Goal: Task Accomplishment & Management: Complete application form

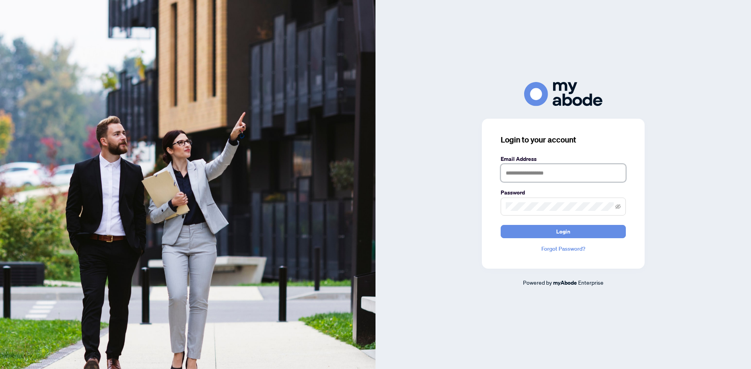
click at [572, 181] on input "text" at bounding box center [562, 173] width 125 height 18
type input "**********"
click at [540, 213] on span at bounding box center [562, 207] width 125 height 18
click at [603, 227] on button "Login" at bounding box center [562, 231] width 125 height 13
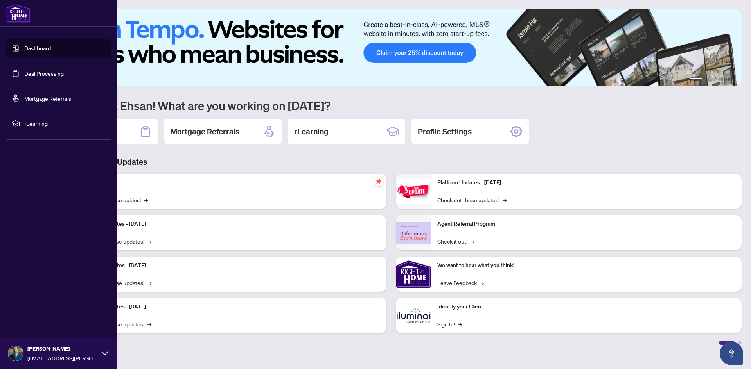
click at [24, 50] on link "Dashboard" at bounding box center [37, 48] width 27 height 7
click at [27, 76] on link "Deal Processing" at bounding box center [43, 73] width 39 height 7
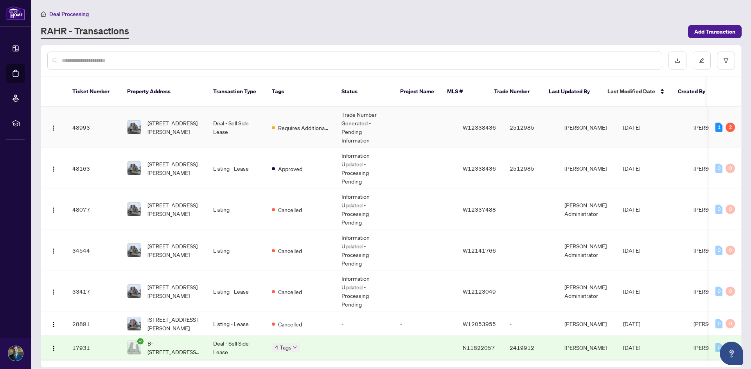
click at [290, 124] on span "Requires Additional Docs" at bounding box center [303, 128] width 51 height 9
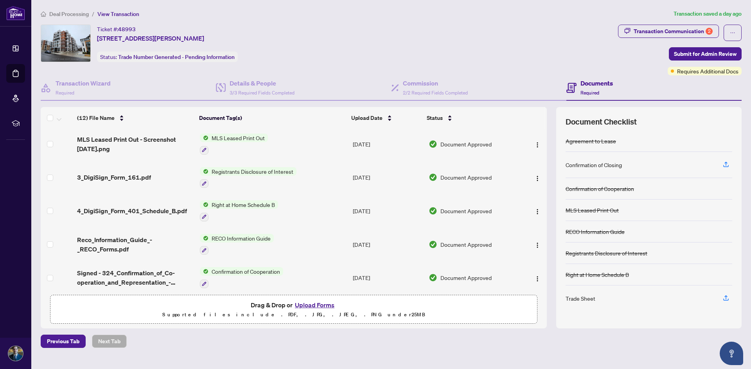
scroll to position [226, 0]
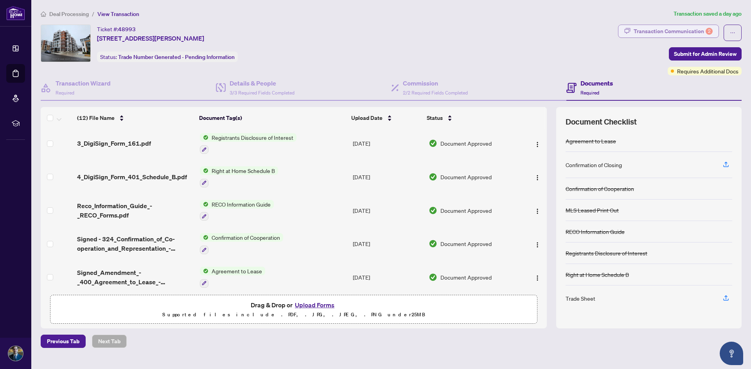
click at [698, 29] on div "Transaction Communication 2" at bounding box center [672, 31] width 79 height 13
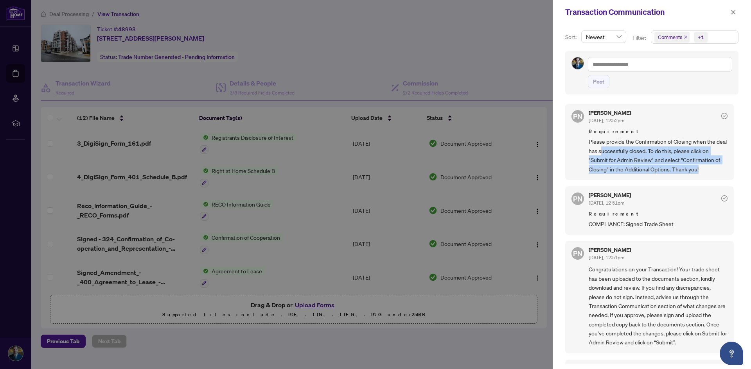
drag, startPoint x: 612, startPoint y: 151, endPoint x: 709, endPoint y: 169, distance: 98.9
click at [709, 169] on span "Please provide the Confirmation of Closing when the deal has successfully close…" at bounding box center [657, 155] width 139 height 37
click at [708, 167] on span "Please provide the Confirmation of Closing when the deal has successfully close…" at bounding box center [657, 155] width 139 height 37
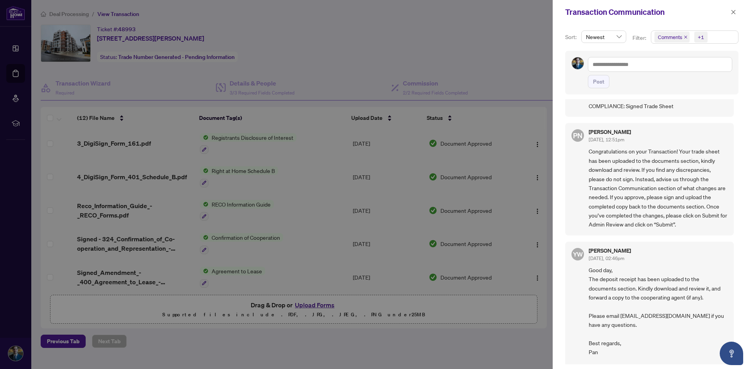
scroll to position [156, 0]
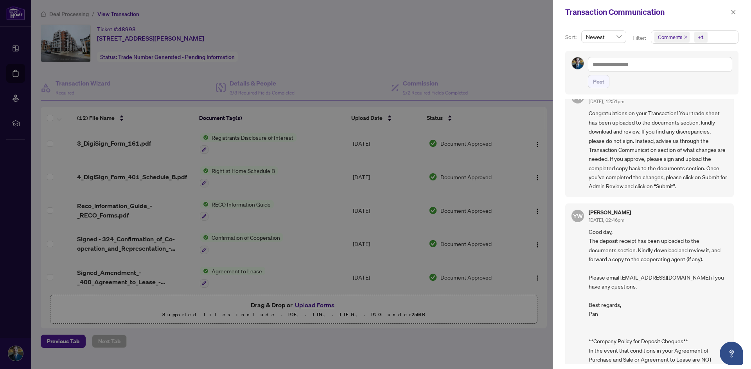
click at [157, 188] on div at bounding box center [375, 184] width 751 height 369
click at [544, 251] on div at bounding box center [375, 184] width 751 height 369
click at [735, 11] on icon "close" at bounding box center [732, 11] width 5 height 5
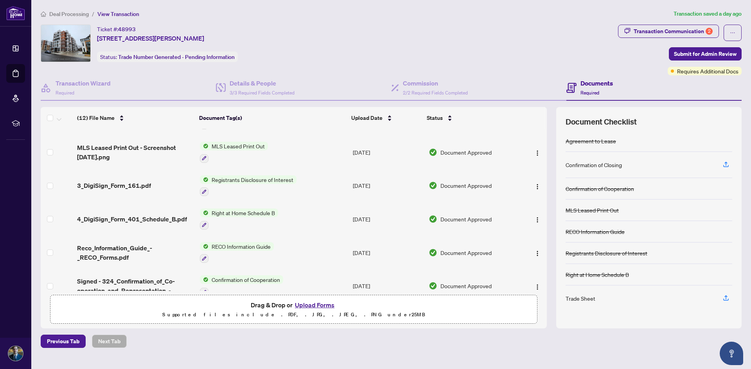
scroll to position [0, 0]
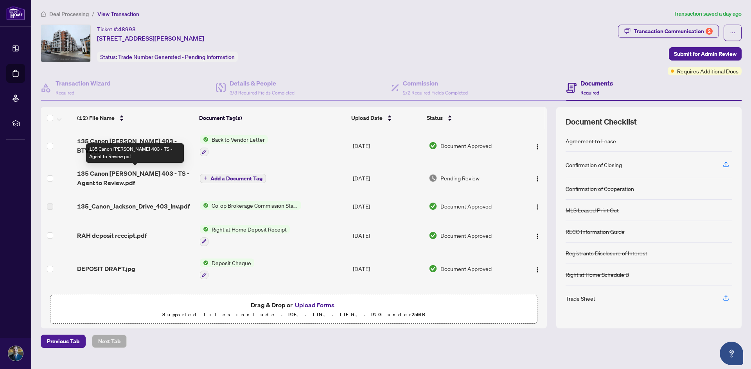
click at [92, 171] on span "135 Canon Jackson 403 - TS - Agent to Review.pdf" at bounding box center [135, 178] width 116 height 19
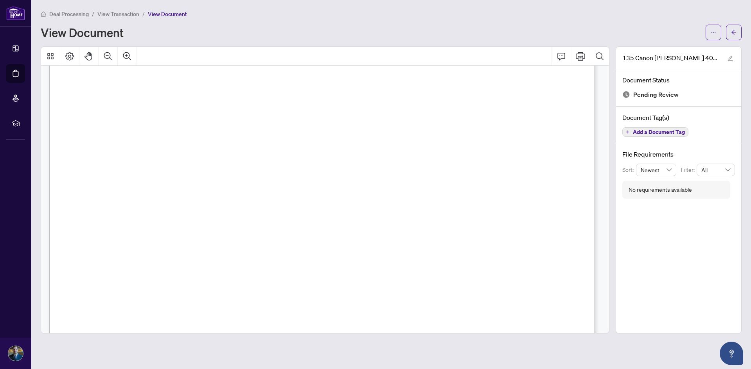
scroll to position [103, 0]
drag, startPoint x: 540, startPoint y: 210, endPoint x: 500, endPoint y: 203, distance: 40.3
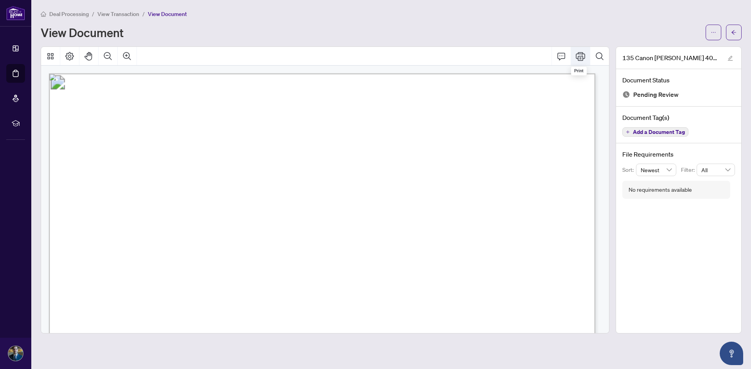
click at [584, 53] on icon "Print" at bounding box center [580, 56] width 9 height 9
click at [732, 28] on span "button" at bounding box center [733, 32] width 5 height 13
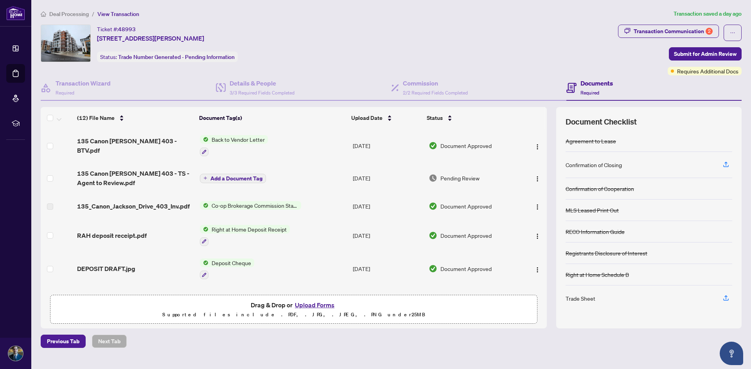
click at [321, 307] on button "Upload Forms" at bounding box center [314, 305] width 44 height 10
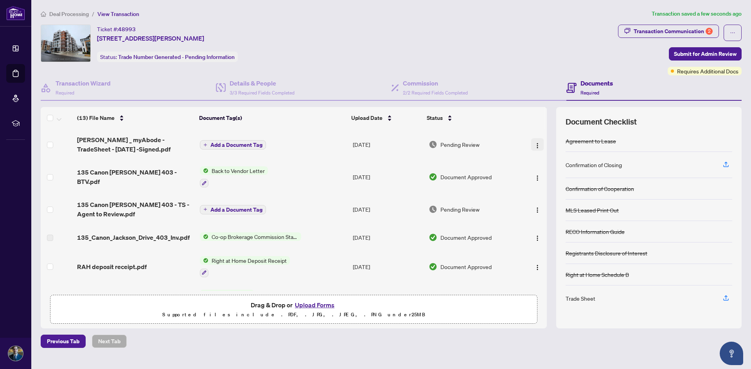
click at [534, 144] on img "button" at bounding box center [537, 146] width 6 height 6
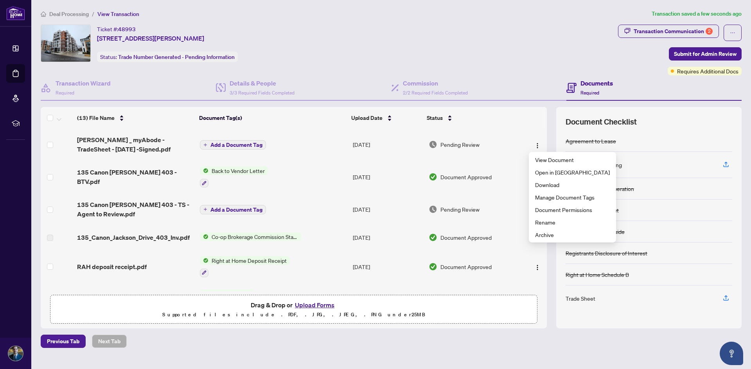
click at [227, 145] on span "Add a Document Tag" at bounding box center [236, 144] width 52 height 5
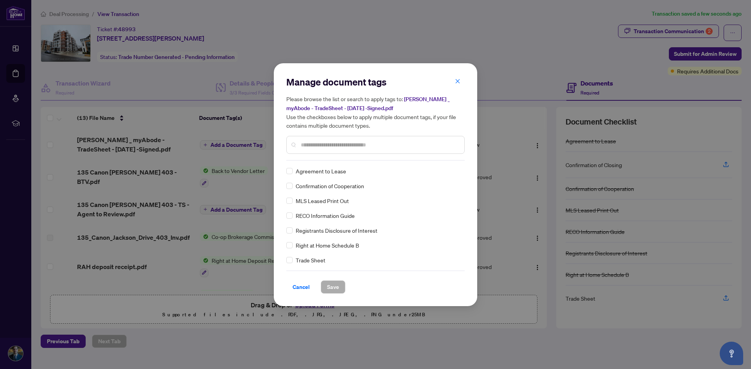
click at [322, 150] on div at bounding box center [375, 145] width 178 height 18
drag, startPoint x: 323, startPoint y: 150, endPoint x: 322, endPoint y: 144, distance: 5.6
click at [321, 150] on div at bounding box center [375, 145] width 178 height 18
click at [322, 144] on input "text" at bounding box center [379, 145] width 157 height 9
click at [333, 285] on span "Save" at bounding box center [333, 287] width 12 height 13
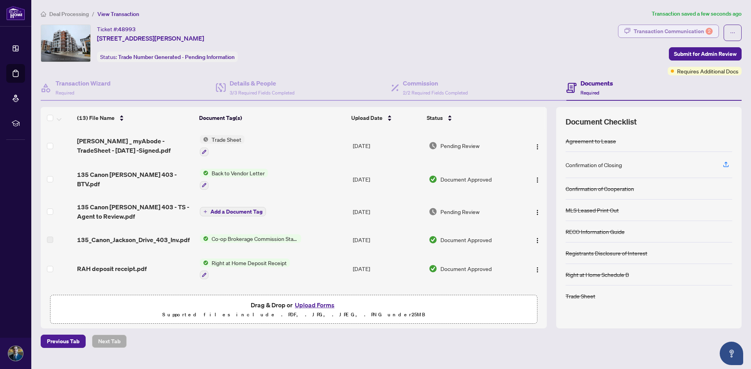
click at [674, 30] on div "Transaction Communication 2" at bounding box center [672, 31] width 79 height 13
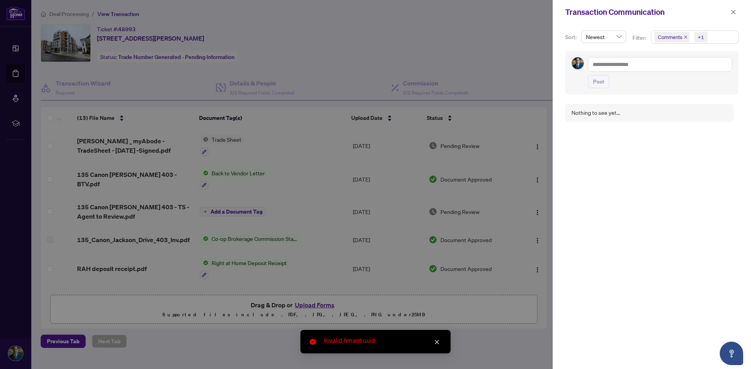
click at [436, 340] on icon "close" at bounding box center [436, 342] width 5 height 5
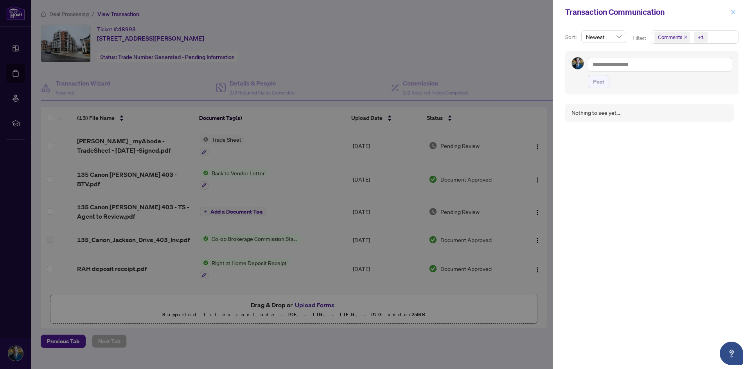
click at [729, 10] on button "button" at bounding box center [733, 11] width 10 height 9
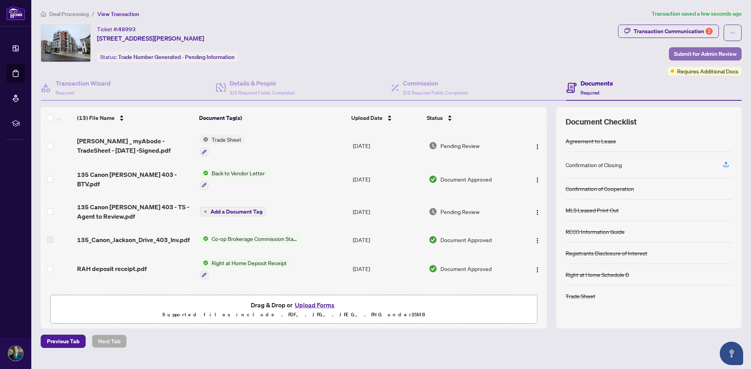
click at [697, 54] on span "Submit for Admin Review" at bounding box center [705, 54] width 63 height 13
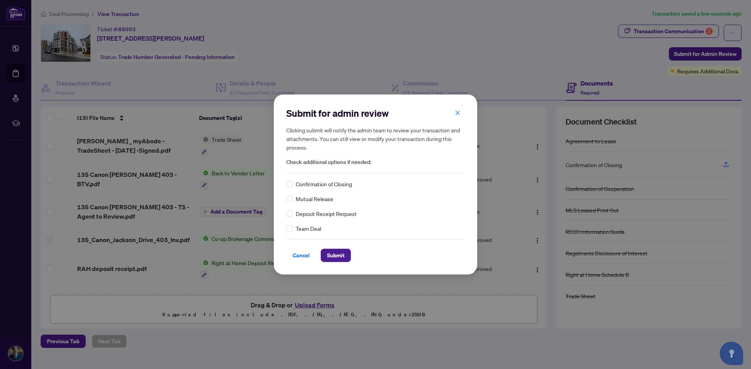
click at [294, 185] on div "Confirmation of Closing" at bounding box center [375, 184] width 178 height 9
click at [337, 252] on span "Submit" at bounding box center [336, 255] width 18 height 13
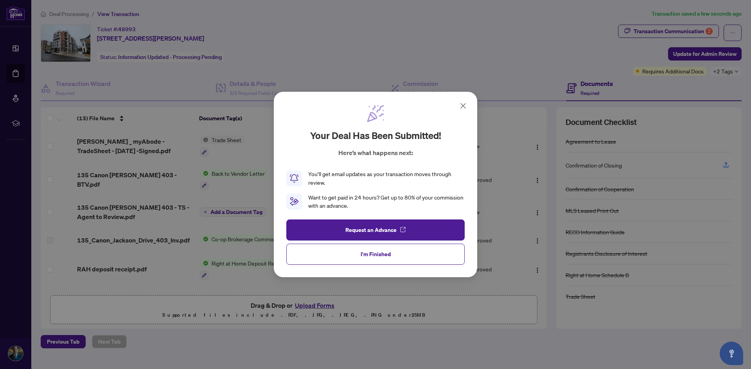
click at [378, 255] on span "I'm Finished" at bounding box center [376, 254] width 30 height 13
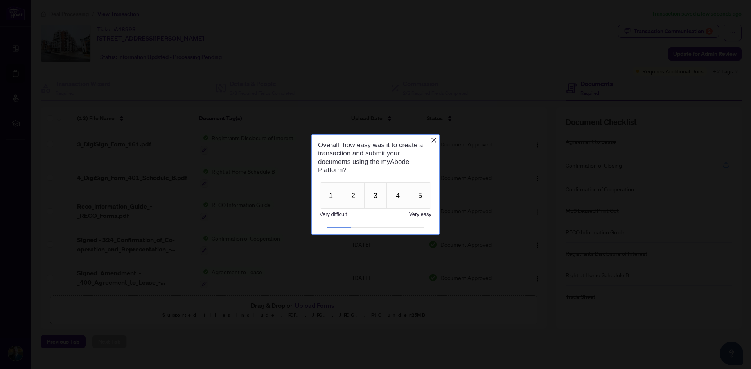
click at [436, 138] on icon "Close button" at bounding box center [433, 140] width 6 height 6
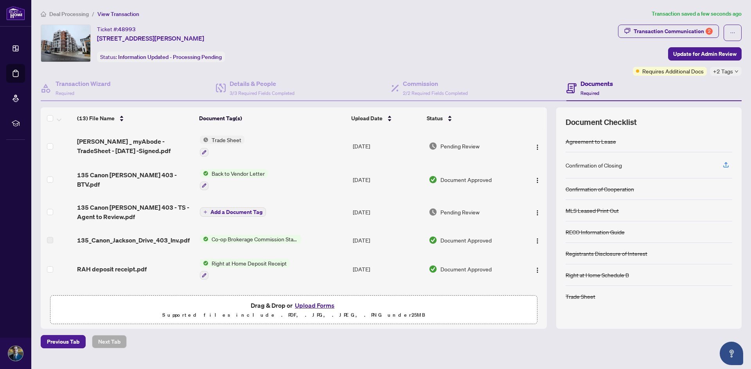
click at [666, 20] on div "Deal Processing / View Transaction Transaction saved a few seconds ago Ticket #…" at bounding box center [391, 178] width 707 height 339
click at [660, 40] on span "Transaction Communication 2" at bounding box center [668, 33] width 101 height 16
click at [662, 30] on div "Transaction Communication 2" at bounding box center [672, 31] width 79 height 13
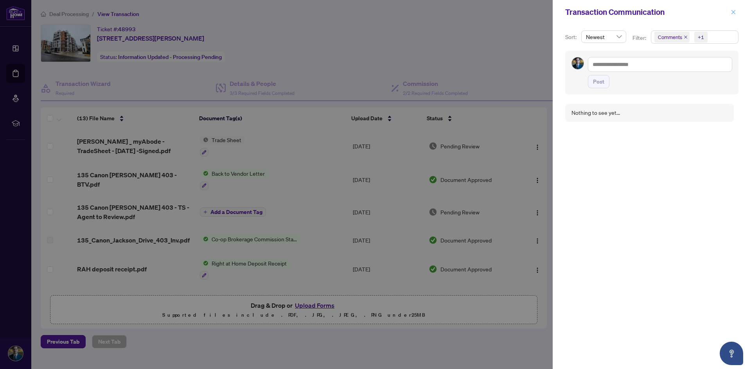
click at [732, 15] on span "button" at bounding box center [732, 12] width 5 height 13
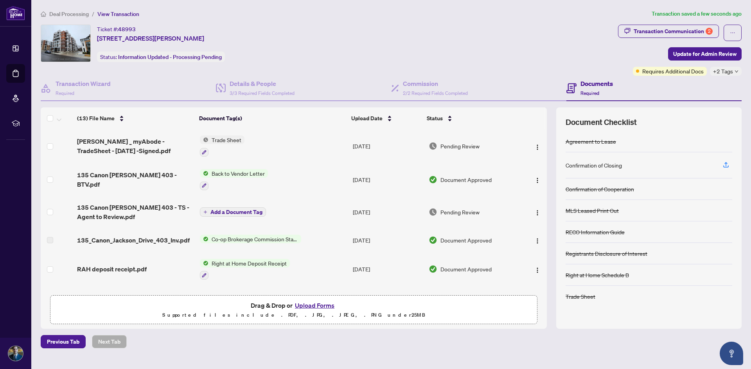
click at [487, 48] on div "Ticket #: 48993 403-135 Canon Jackson Dr, Toronto, Ontario M6M 0C3, Canada Stat…" at bounding box center [328, 44] width 574 height 38
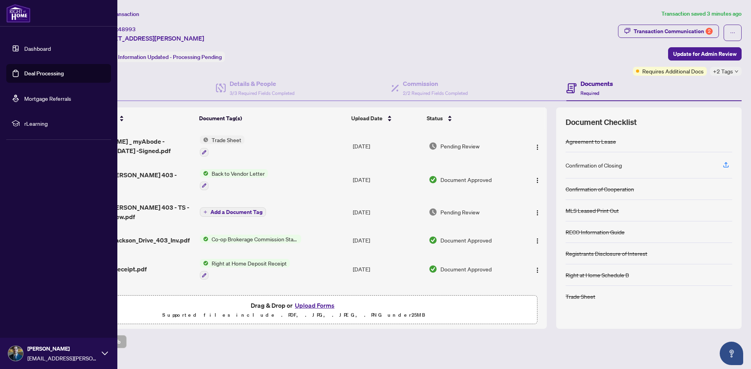
click at [24, 45] on link "Dashboard" at bounding box center [37, 48] width 27 height 7
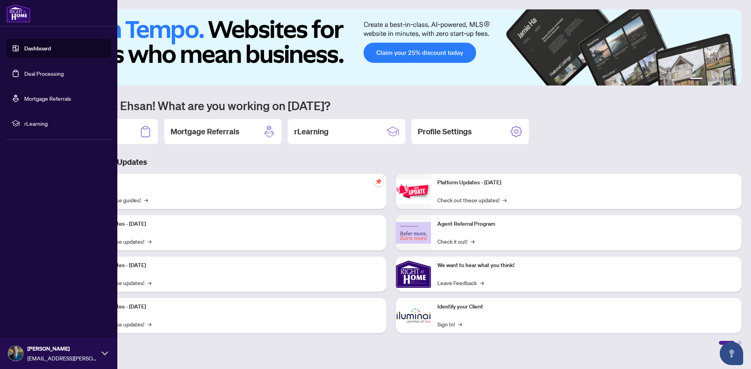
click at [24, 77] on link "Deal Processing" at bounding box center [43, 73] width 39 height 7
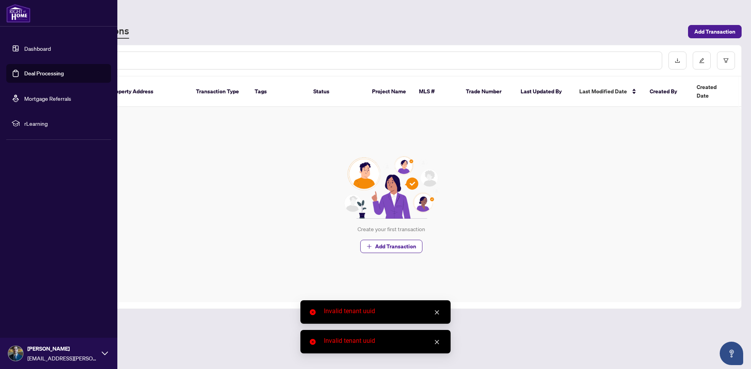
click at [39, 70] on link "Deal Processing" at bounding box center [43, 73] width 39 height 7
click at [44, 74] on link "Deal Processing" at bounding box center [43, 73] width 39 height 7
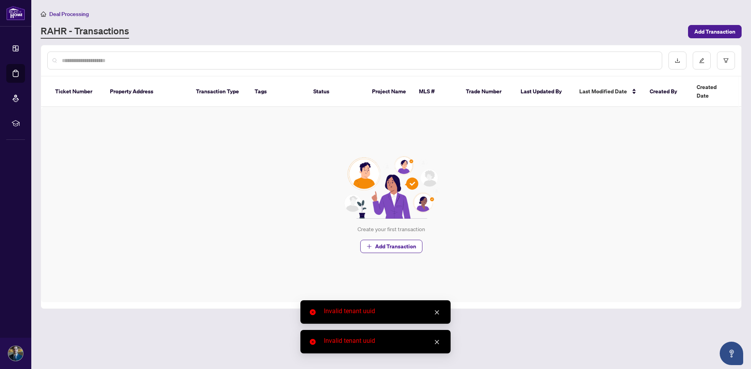
click at [76, 17] on li "Deal Processing" at bounding box center [65, 13] width 48 height 9
click at [75, 14] on span "Deal Processing" at bounding box center [68, 14] width 39 height 7
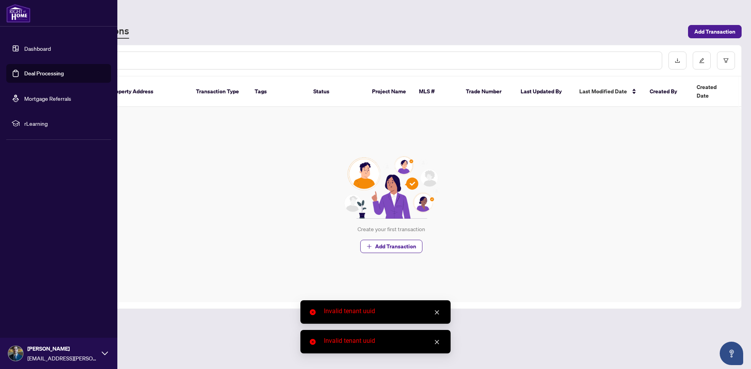
click at [27, 87] on ul "Dashboard Deal Processing Mortgage Referrals rLearning" at bounding box center [58, 86] width 105 height 94
click at [30, 97] on link "Mortgage Referrals" at bounding box center [47, 98] width 47 height 7
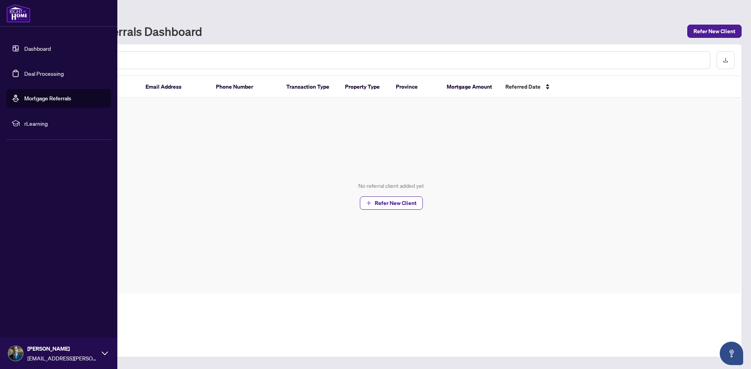
click at [24, 48] on link "Dashboard" at bounding box center [37, 48] width 27 height 7
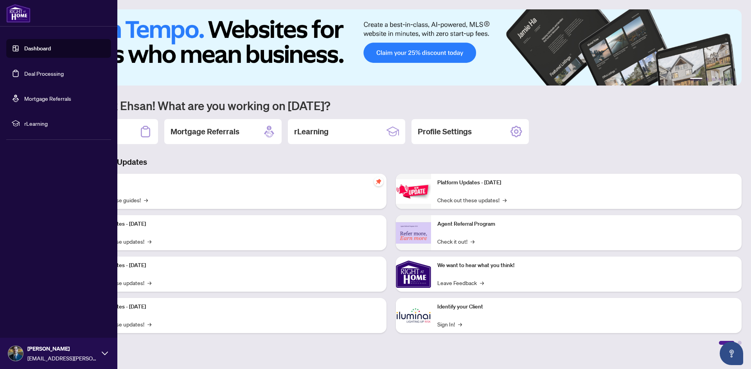
click at [33, 73] on link "Deal Processing" at bounding box center [43, 73] width 39 height 7
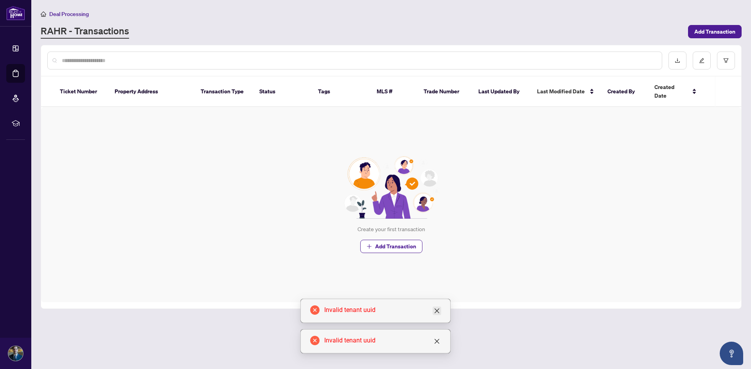
click at [434, 312] on icon "close" at bounding box center [437, 311] width 6 height 6
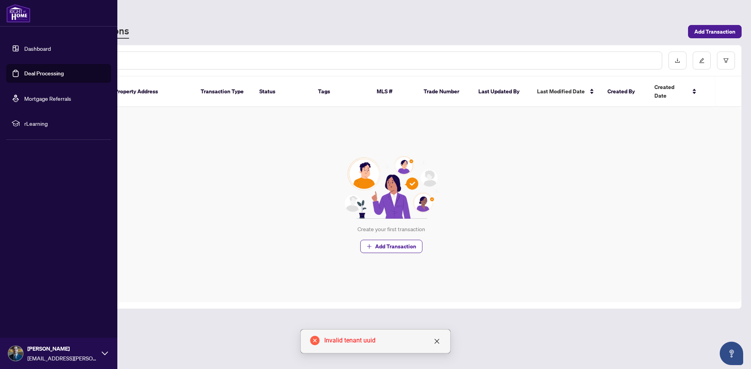
click at [27, 99] on link "Mortgage Referrals" at bounding box center [47, 98] width 47 height 7
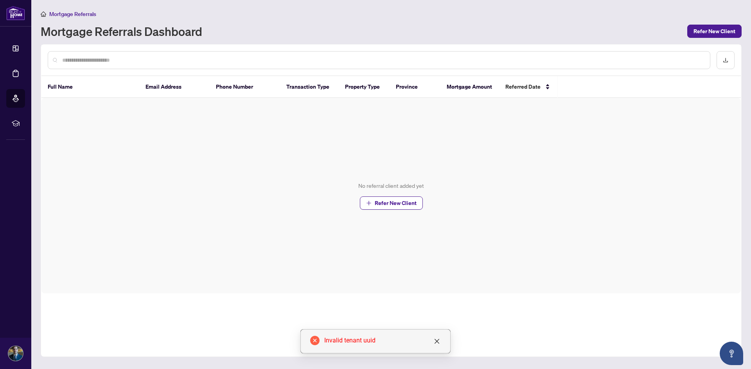
click at [71, 16] on span "Mortgage Referrals" at bounding box center [72, 14] width 47 height 7
click at [60, 15] on span "Mortgage Referrals" at bounding box center [72, 14] width 47 height 7
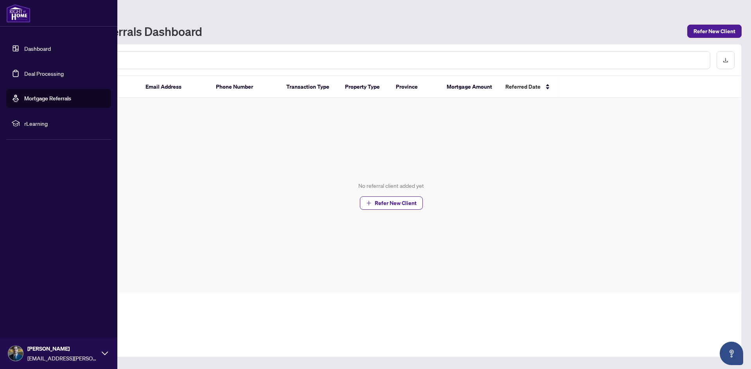
drag, startPoint x: 105, startPoint y: 357, endPoint x: 107, endPoint y: 353, distance: 4.0
click at [105, 357] on div "[PERSON_NAME] [EMAIL_ADDRESS][PERSON_NAME][DOMAIN_NAME]" at bounding box center [58, 353] width 117 height 31
click at [39, 305] on span "Logout" at bounding box center [32, 307] width 18 height 13
